Goal: Obtain resource: Download file/media

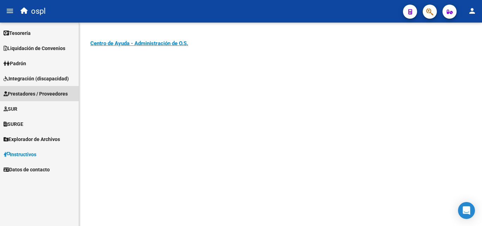
click at [47, 94] on span "Prestadores / Proveedores" at bounding box center [36, 94] width 64 height 8
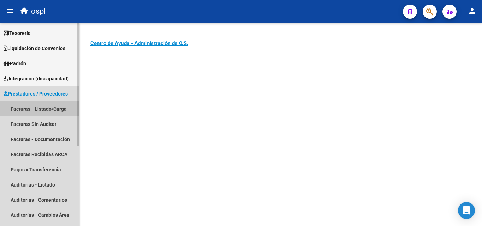
click at [47, 107] on link "Facturas - Listado/Carga" at bounding box center [39, 108] width 79 height 15
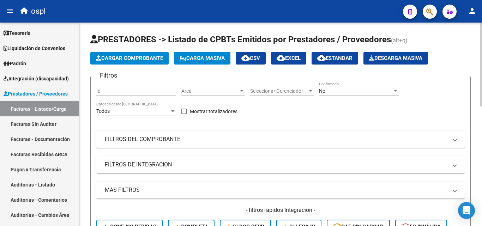
scroll to position [35, 0]
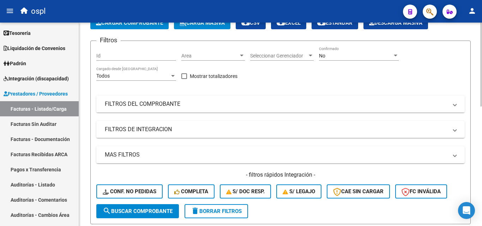
click at [135, 103] on mat-panel-title "FILTROS DEL COMPROBANTE" at bounding box center [276, 104] width 343 height 8
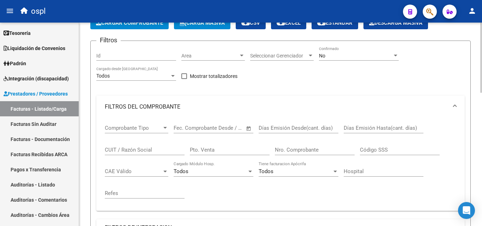
click at [147, 150] on input "CUIT / Razón Social" at bounding box center [145, 150] width 80 height 6
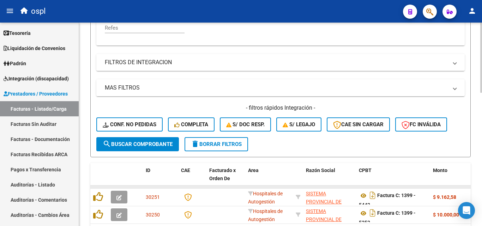
scroll to position [212, 0]
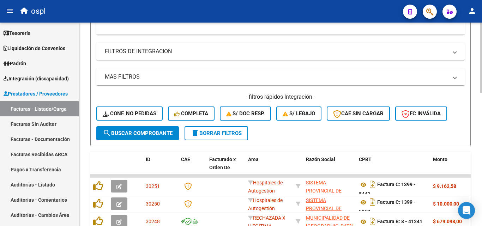
click at [156, 138] on button "search Buscar Comprobante" at bounding box center [137, 133] width 83 height 14
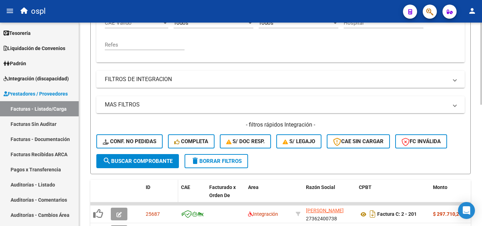
scroll to position [124, 0]
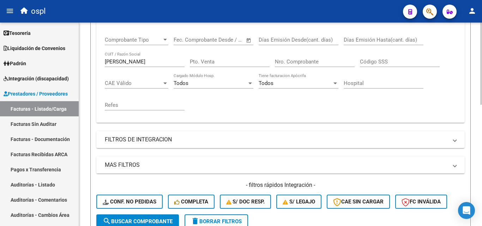
click at [139, 61] on input "[PERSON_NAME]" at bounding box center [145, 62] width 80 height 6
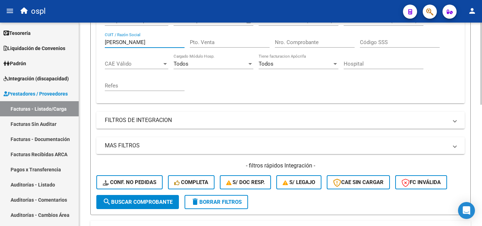
scroll to position [194, 0]
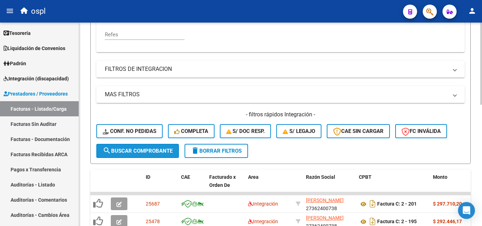
click at [147, 149] on span "search Buscar Comprobante" at bounding box center [138, 151] width 70 height 6
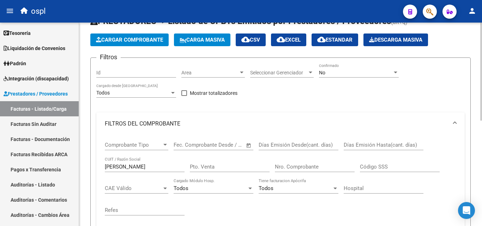
scroll to position [18, 0]
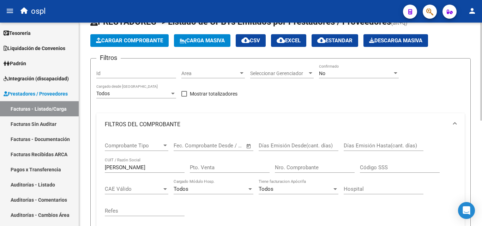
click at [306, 171] on div "Nro. Comprobante" at bounding box center [315, 165] width 80 height 15
click at [140, 168] on input "[PERSON_NAME]" at bounding box center [145, 168] width 80 height 6
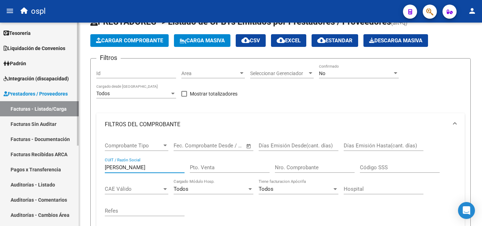
drag, startPoint x: 140, startPoint y: 168, endPoint x: 60, endPoint y: 158, distance: 81.1
click at [60, 158] on mat-sidenav-container "Firma Express Tesorería Extractos Procesados (csv) Extractos Originales (pdf) O…" at bounding box center [241, 125] width 482 height 204
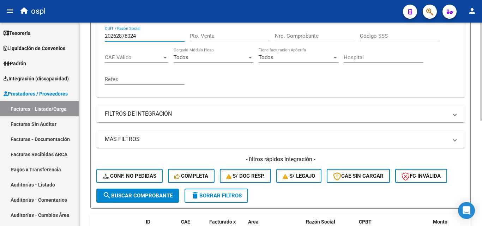
scroll to position [159, 0]
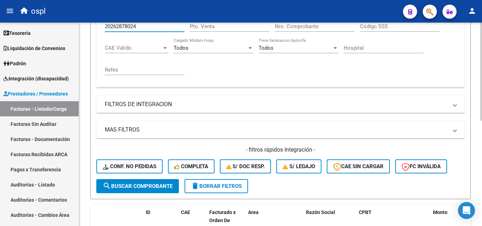
type input "20262878024"
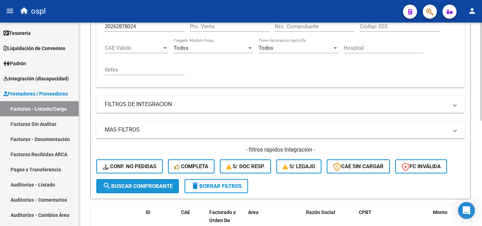
click at [151, 188] on span "search Buscar Comprobante" at bounding box center [138, 186] width 70 height 6
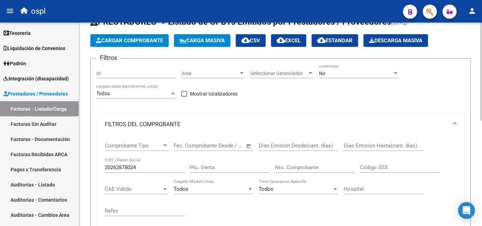
scroll to position [7, 0]
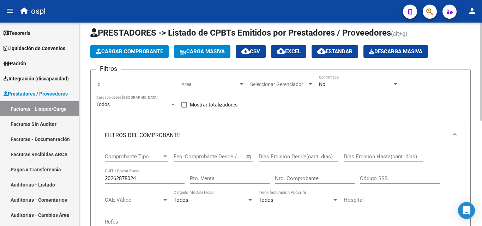
click at [333, 87] on div "No" at bounding box center [355, 85] width 73 height 6
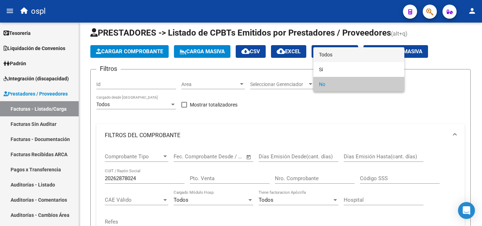
click at [338, 51] on span "Todos" at bounding box center [359, 54] width 80 height 15
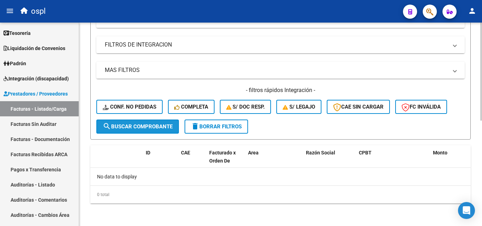
click at [145, 128] on span "search Buscar Comprobante" at bounding box center [138, 127] width 70 height 6
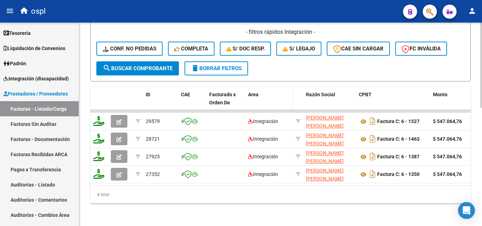
scroll to position [282, 0]
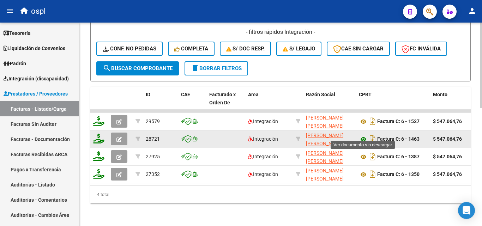
click at [364, 136] on icon at bounding box center [363, 139] width 9 height 8
click at [364, 135] on icon at bounding box center [363, 139] width 9 height 8
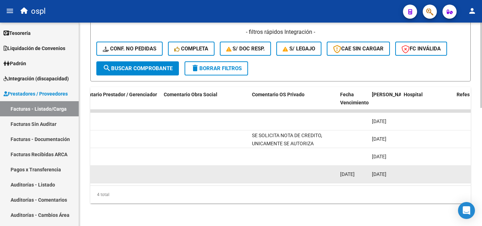
scroll to position [0, 1159]
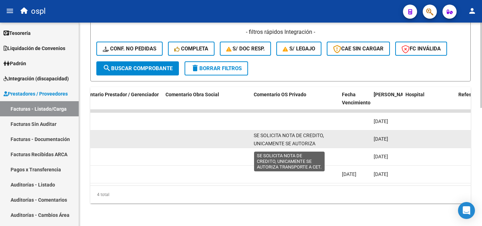
click at [311, 135] on span "SE SOLICITA NOTA DE CREDITO, UNICAMENTE SE AUTORIZA TRANSPORTE A CET." at bounding box center [289, 144] width 70 height 22
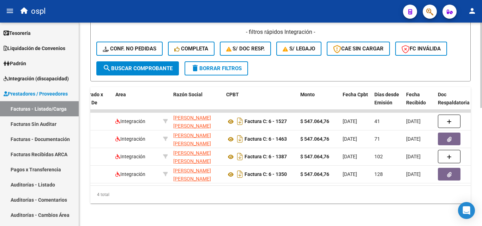
scroll to position [0, 131]
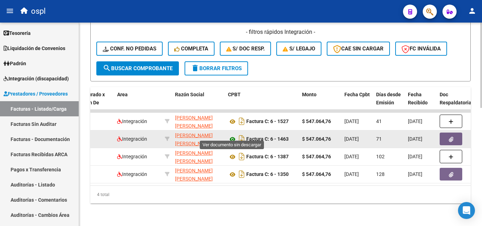
click at [235, 135] on icon at bounding box center [232, 139] width 9 height 8
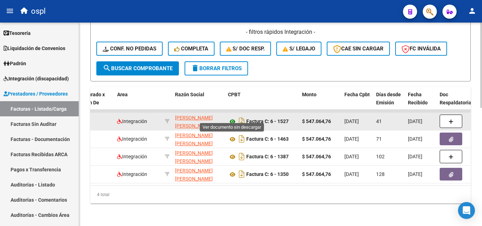
click at [233, 118] on icon at bounding box center [232, 122] width 9 height 8
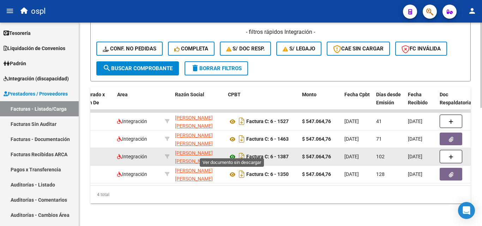
click at [232, 153] on icon at bounding box center [232, 157] width 9 height 8
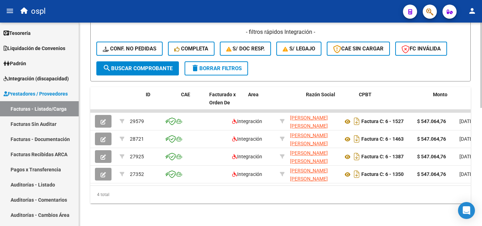
scroll to position [0, 0]
